Goal: Check status: Check status

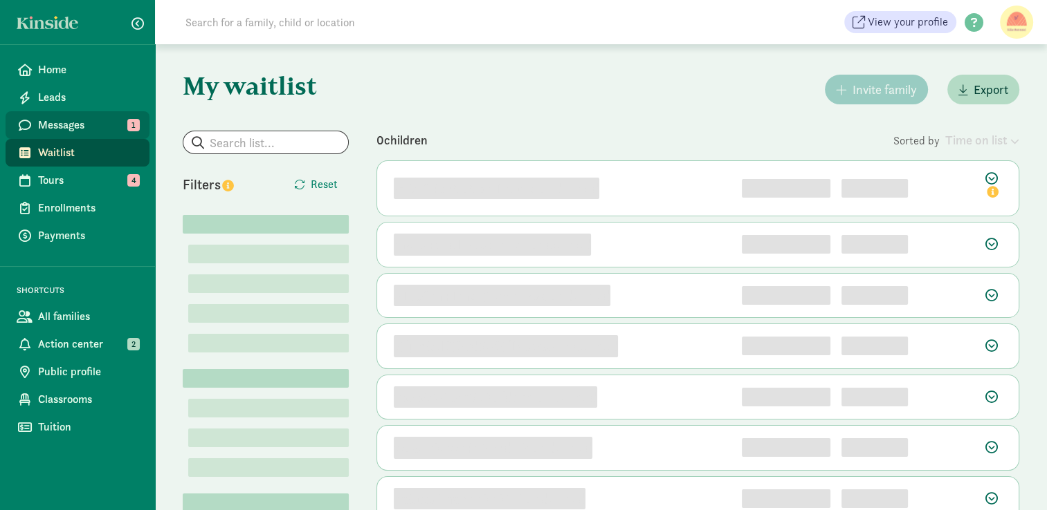
click at [101, 125] on span "Messages" at bounding box center [88, 125] width 100 height 17
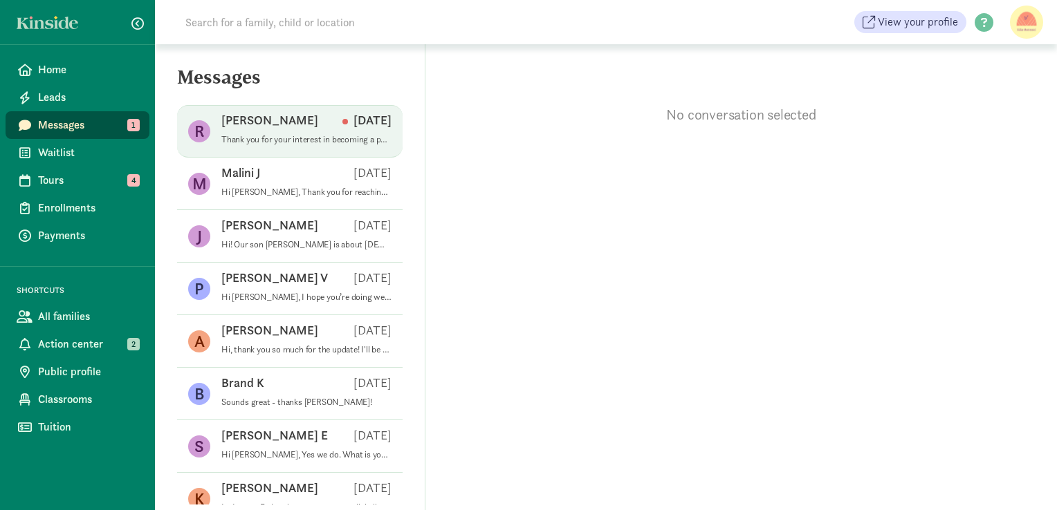
click at [313, 132] on div "[PERSON_NAME] [DATE]" at bounding box center [306, 123] width 170 height 22
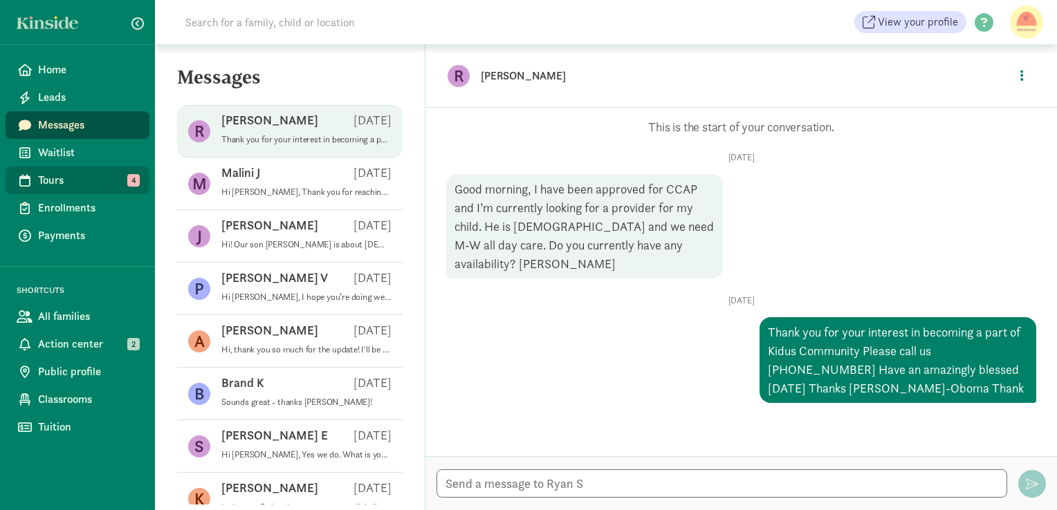
click at [72, 181] on span "Tours" at bounding box center [88, 180] width 100 height 17
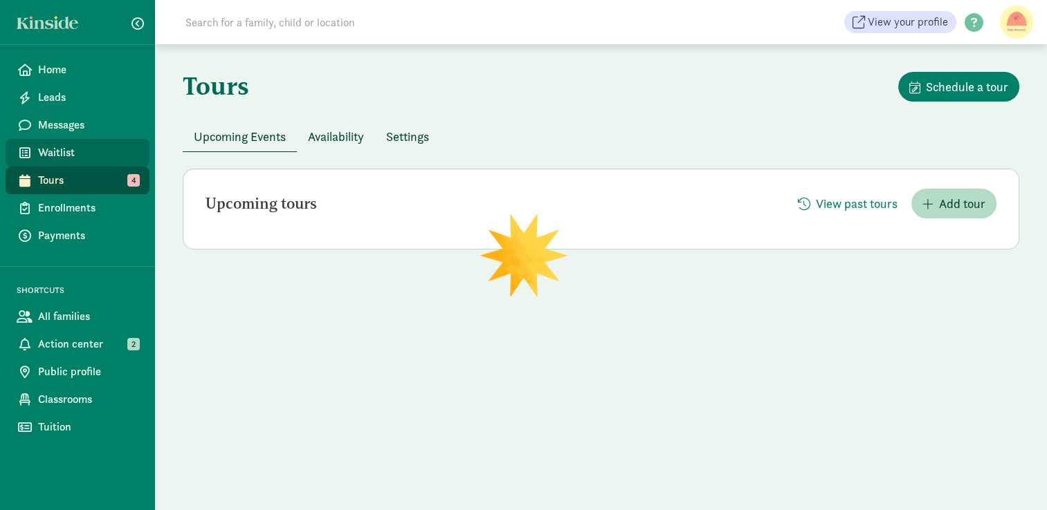
click at [55, 154] on span "Waitlist" at bounding box center [88, 153] width 100 height 17
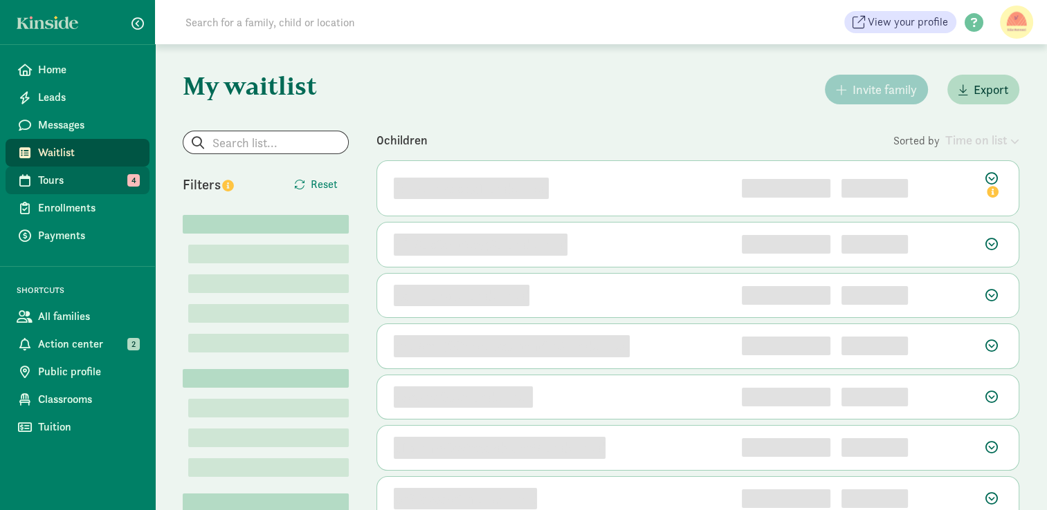
click at [50, 181] on span "Tours" at bounding box center [88, 180] width 100 height 17
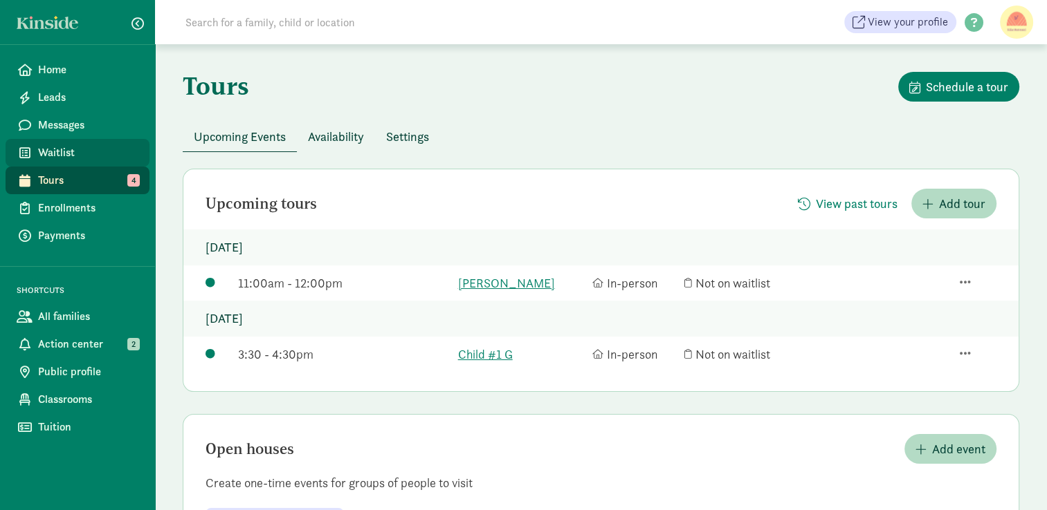
click at [64, 148] on span "Waitlist" at bounding box center [88, 153] width 100 height 17
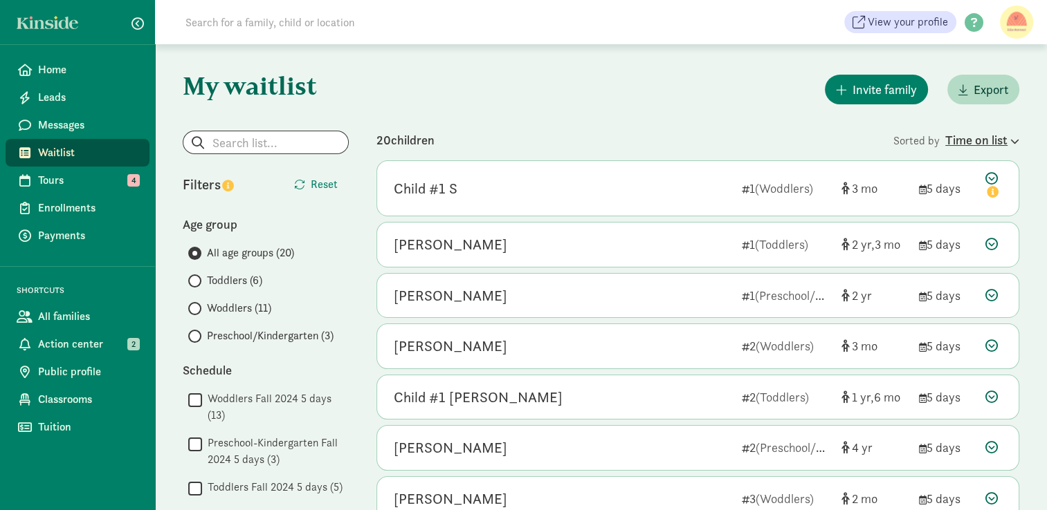
click at [974, 142] on div "Time on list" at bounding box center [982, 140] width 74 height 19
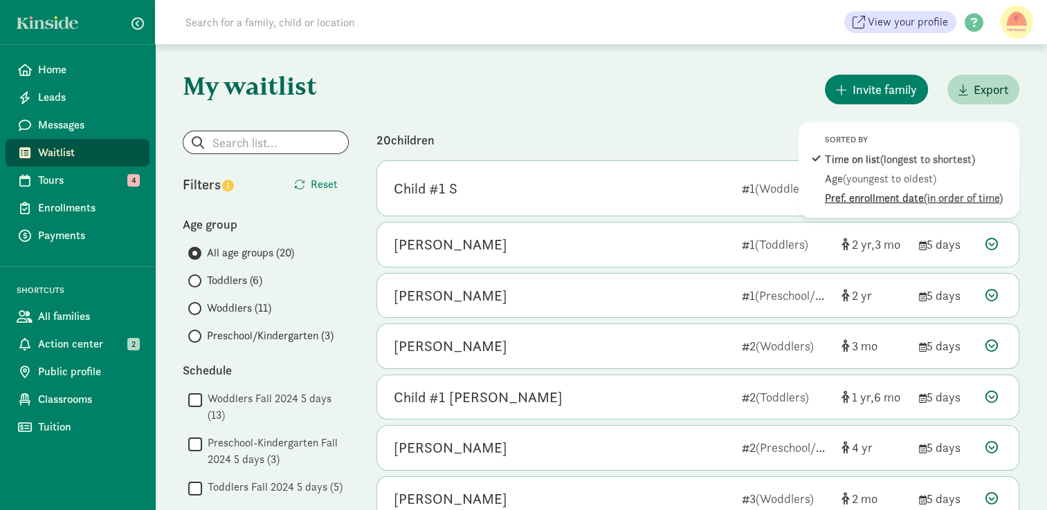
click at [934, 200] on span "(in order of time)" at bounding box center [962, 198] width 79 height 15
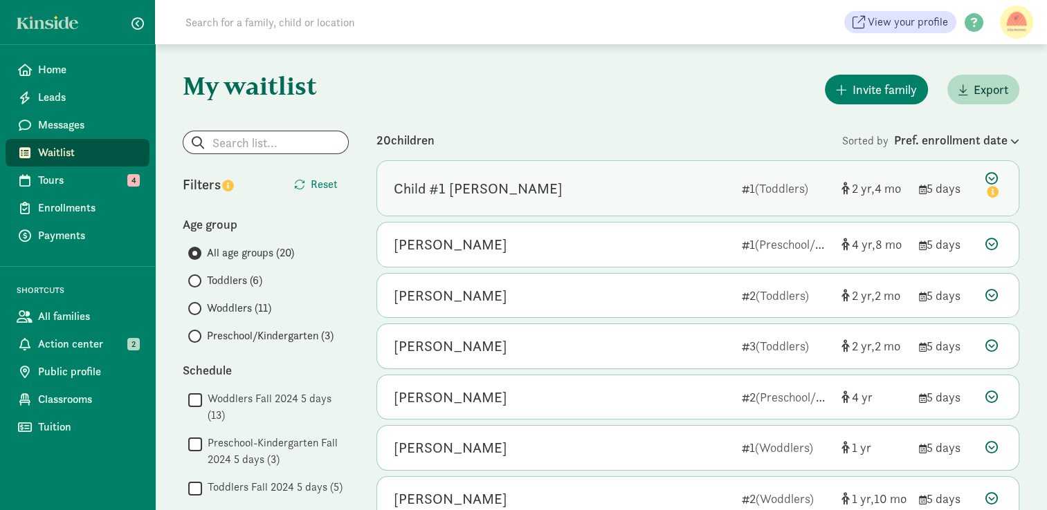
click at [596, 197] on div "Child #1 [PERSON_NAME]" at bounding box center [562, 189] width 337 height 22
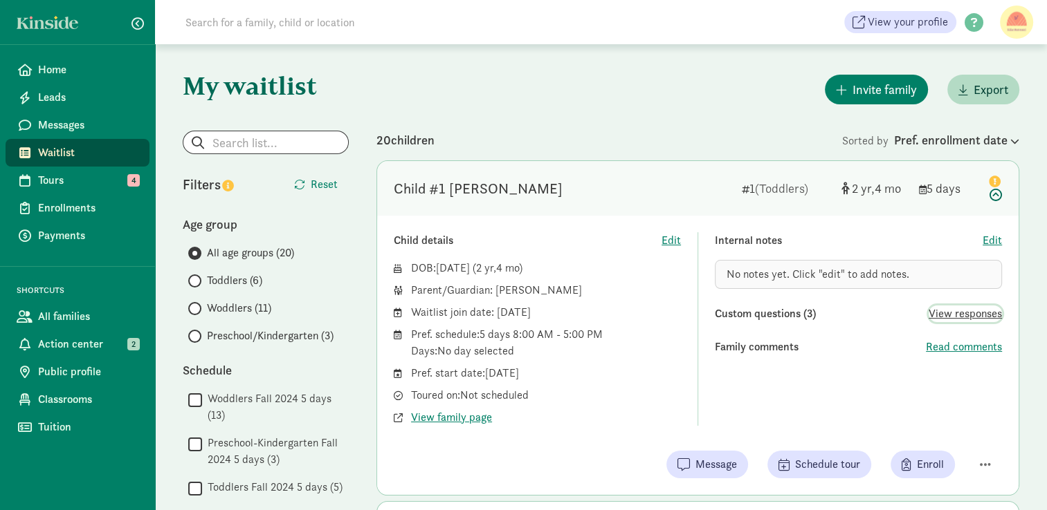
click at [959, 317] on span "View responses" at bounding box center [964, 314] width 73 height 17
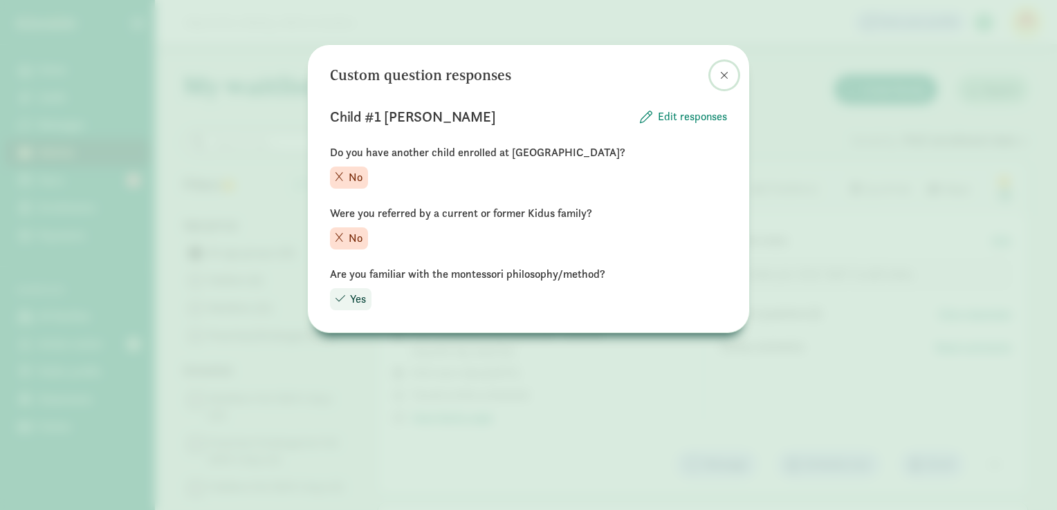
click at [725, 82] on button at bounding box center [724, 76] width 28 height 28
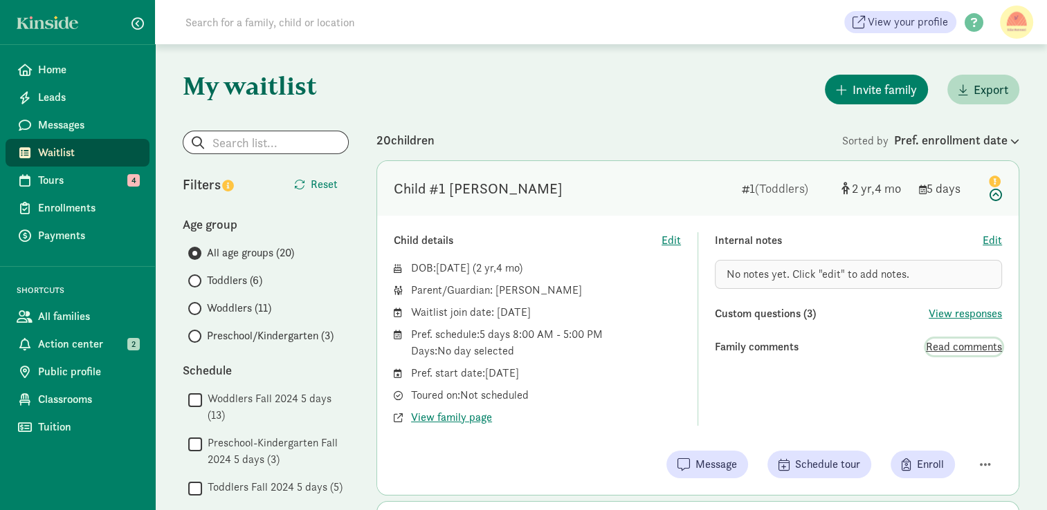
click at [976, 351] on span "Read comments" at bounding box center [964, 347] width 76 height 17
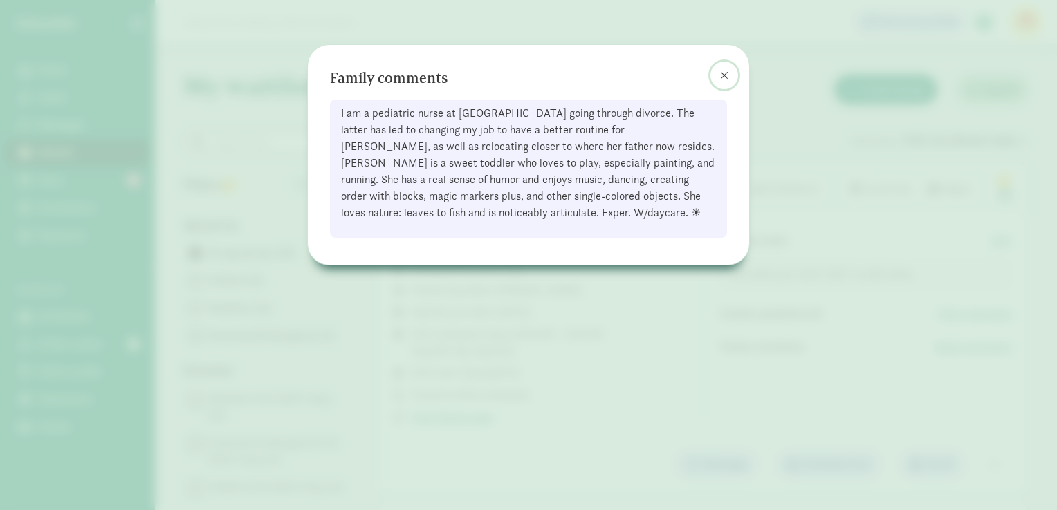
click at [726, 77] on span at bounding box center [724, 75] width 8 height 11
